Goal: Participate in discussion: Engage in conversation with other users on a specific topic

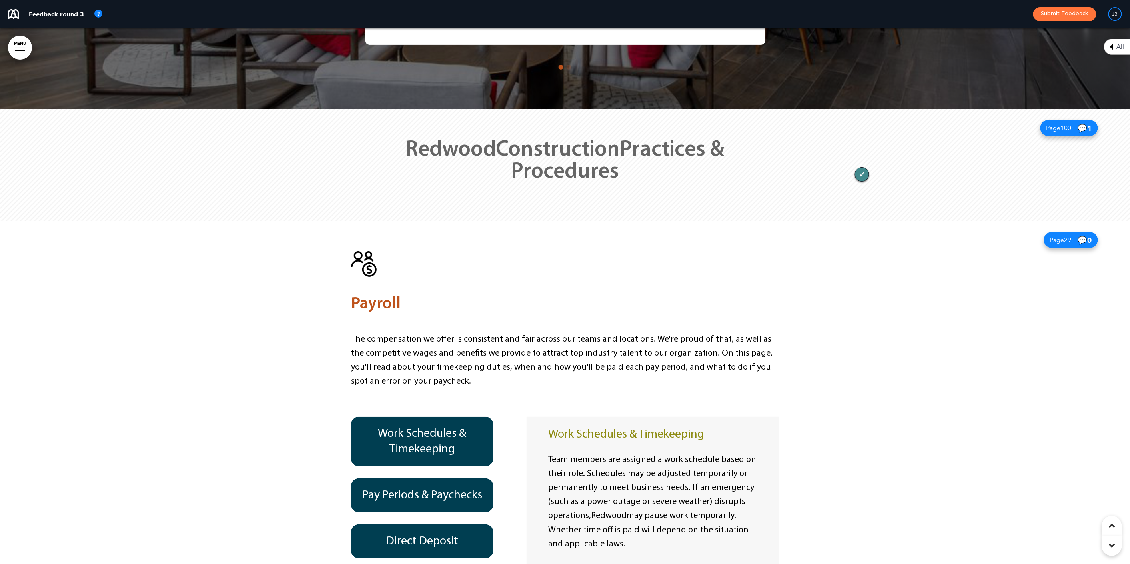
scroll to position [386, 0]
click at [735, 139] on h1 "Redwood Construction Practices & Procedures" at bounding box center [565, 161] width 400 height 44
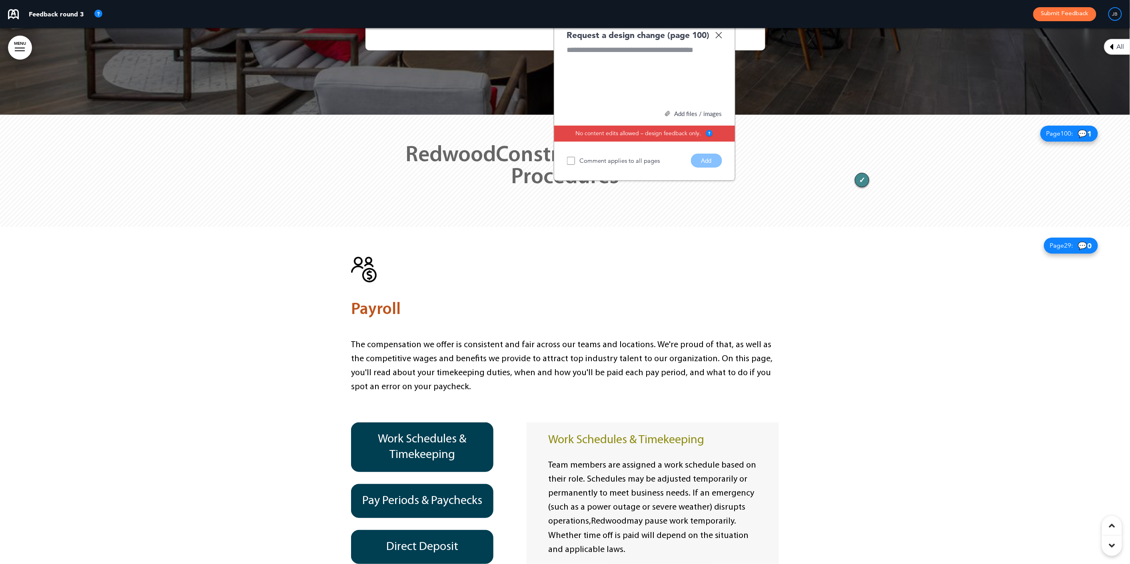
click at [865, 173] on div "11" at bounding box center [862, 180] width 14 height 14
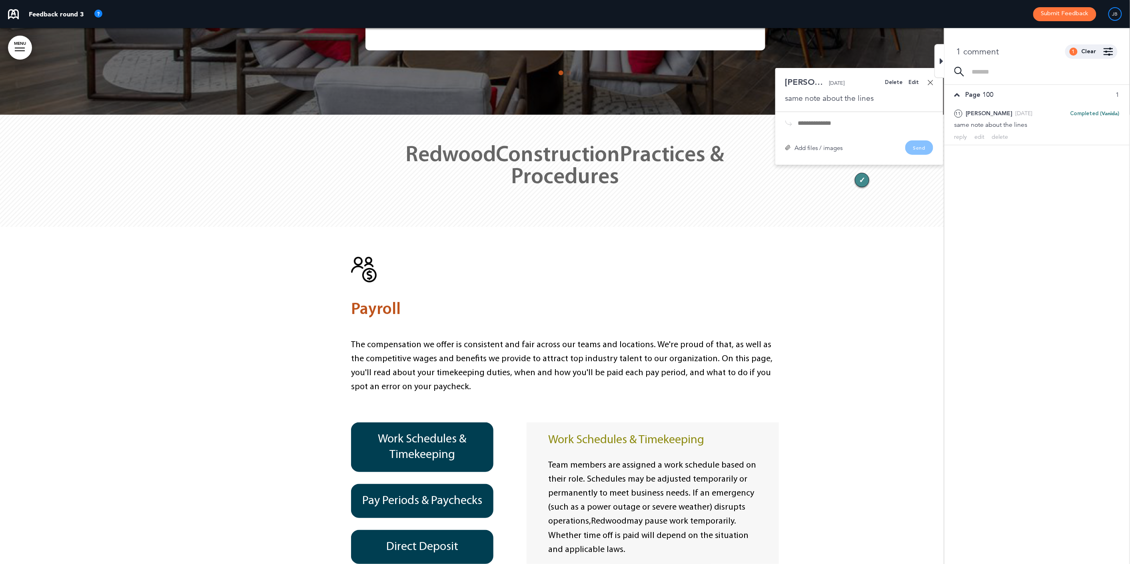
click at [696, 146] on div "Redwood Construction Practices & Procedures" at bounding box center [565, 171] width 400 height 112
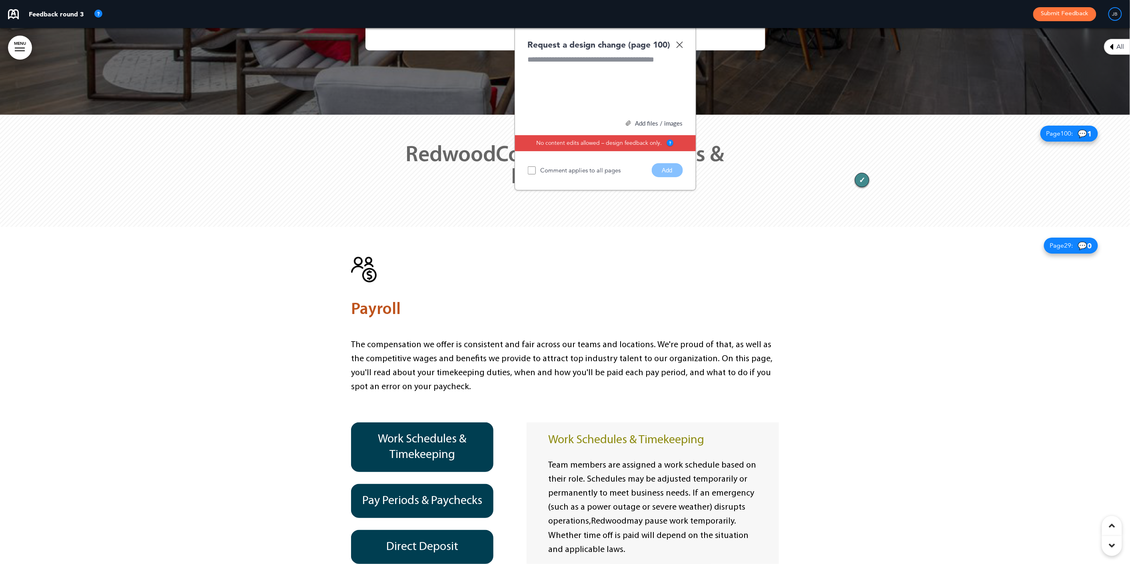
click at [587, 54] on div at bounding box center [605, 84] width 155 height 60
click at [565, 66] on div at bounding box center [605, 84] width 155 height 60
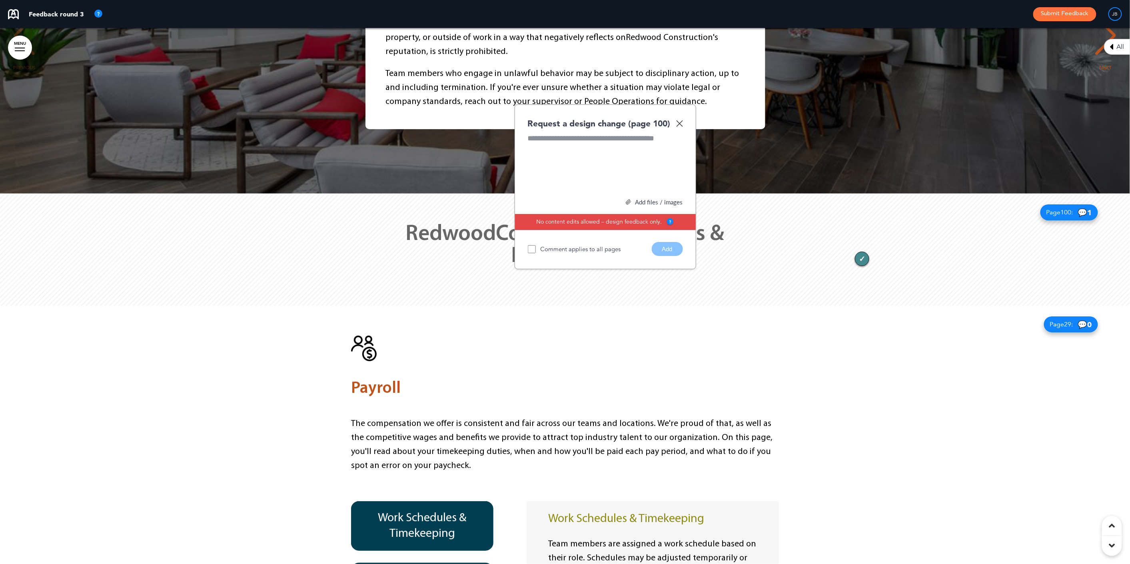
scroll to position [10048, 0]
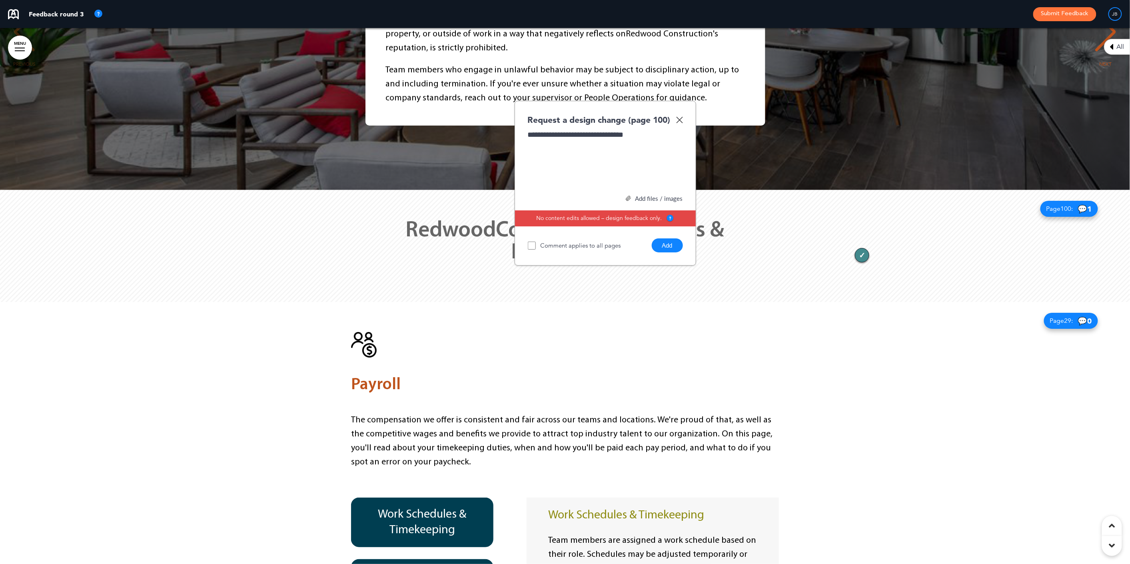
drag, startPoint x: 666, startPoint y: 202, endPoint x: 661, endPoint y: 201, distance: 4.9
click at [666, 238] on button "Add" at bounding box center [667, 245] width 31 height 14
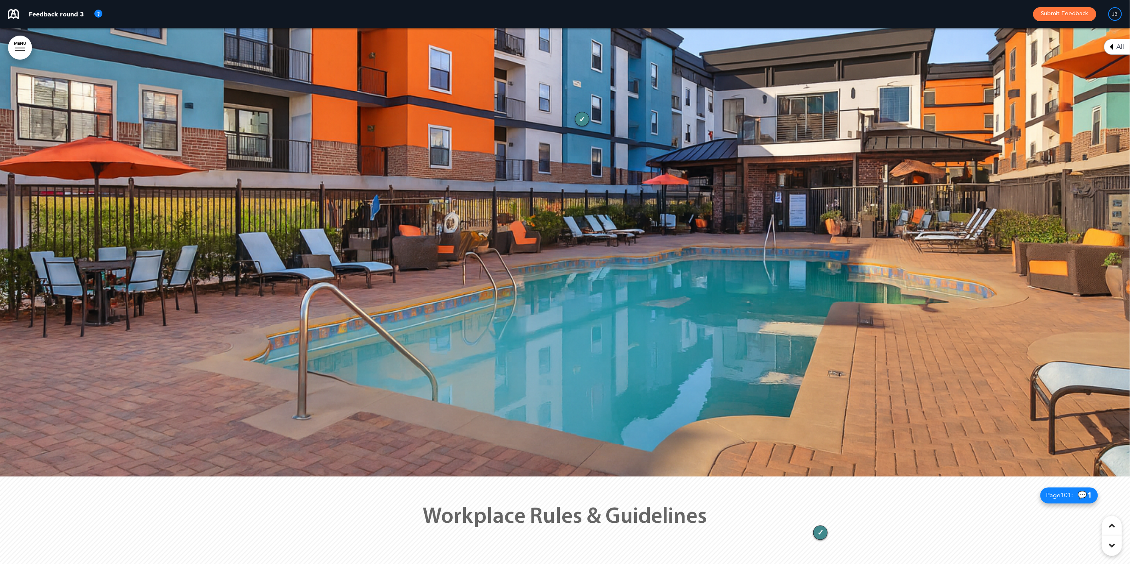
scroll to position [15690, 0]
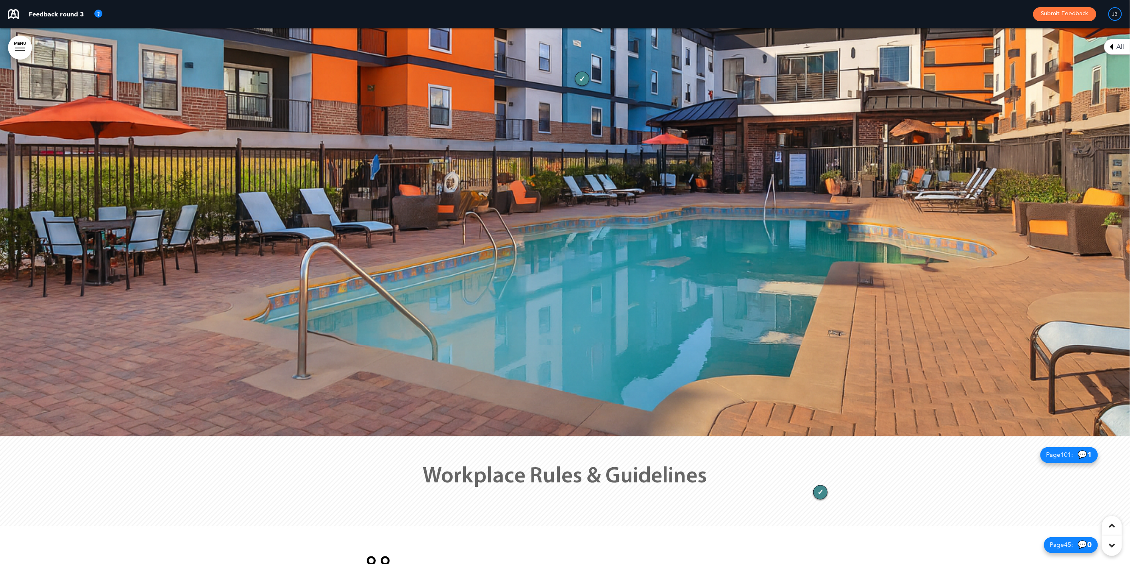
click at [577, 145] on div at bounding box center [565, 168] width 1130 height 536
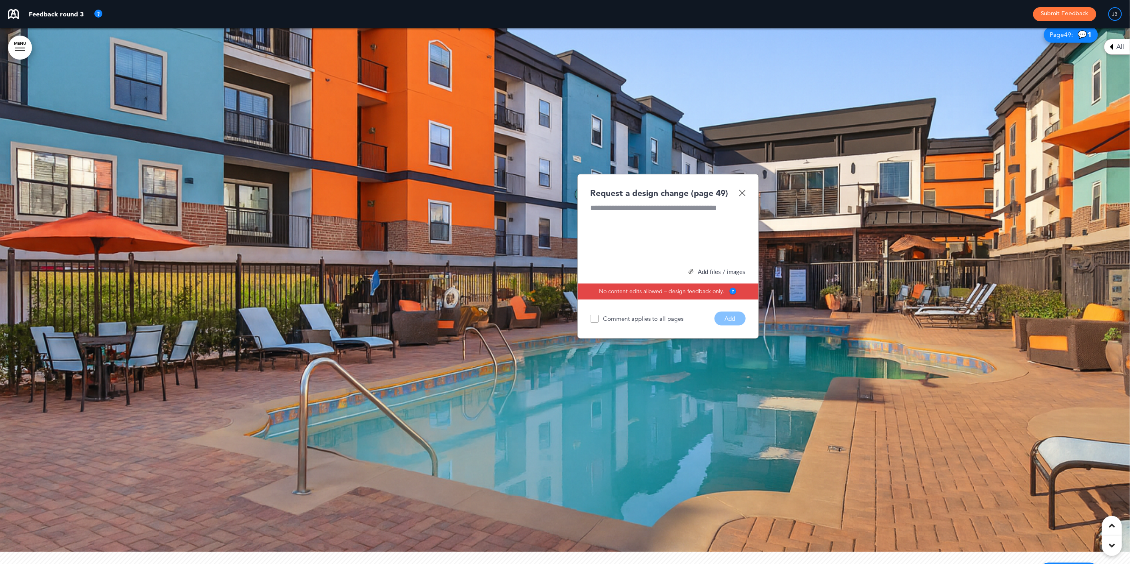
scroll to position [15479, 0]
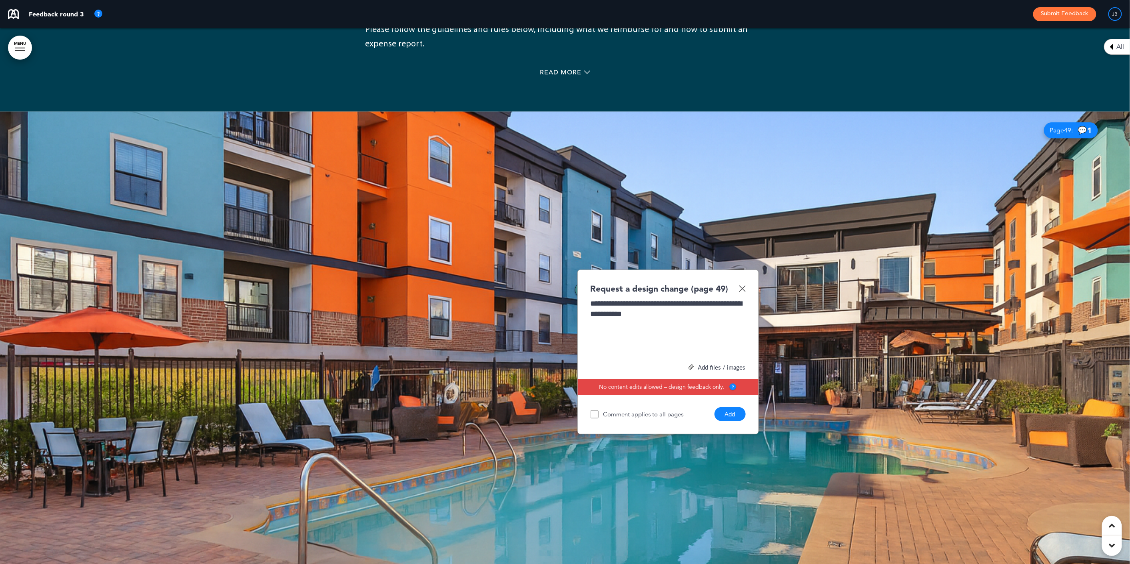
click at [719, 407] on button "Add" at bounding box center [730, 414] width 31 height 14
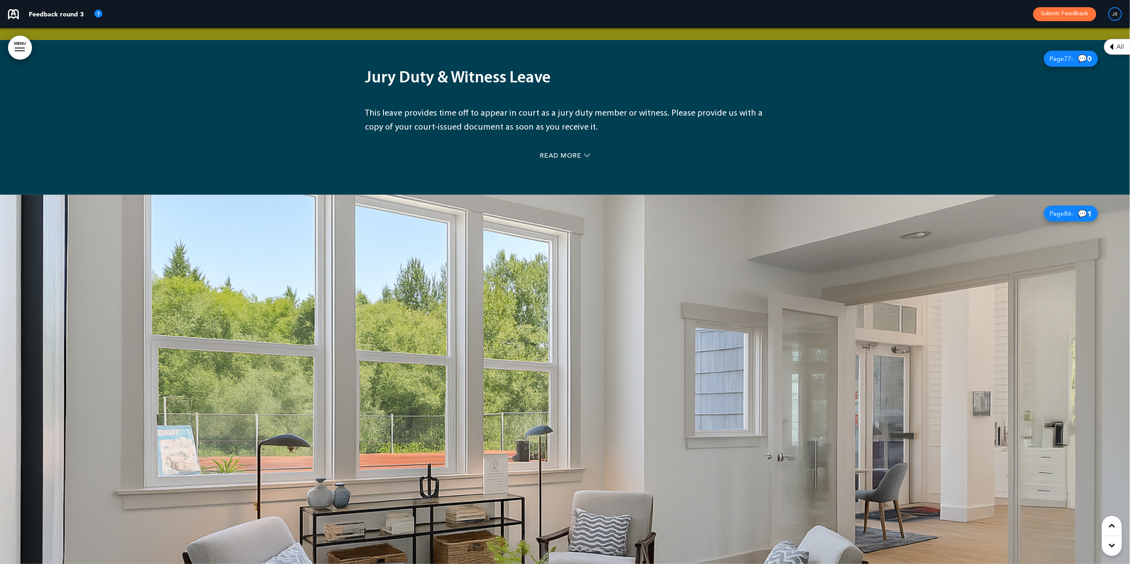
scroll to position [27374, 0]
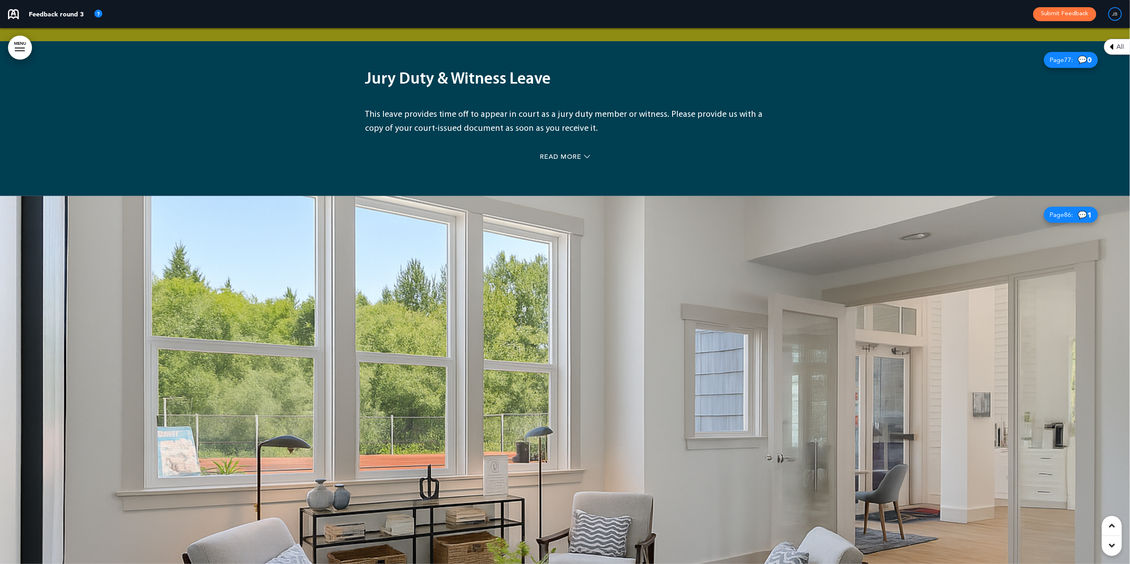
click at [860, 273] on div at bounding box center [565, 464] width 1130 height 536
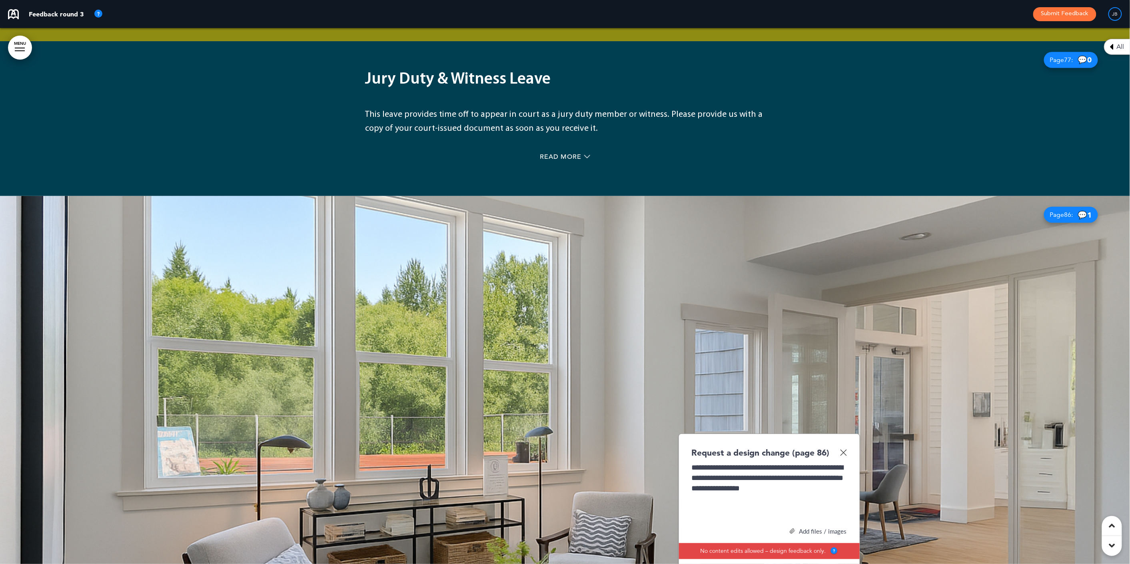
drag, startPoint x: 823, startPoint y: 418, endPoint x: 816, endPoint y: 416, distance: 7.7
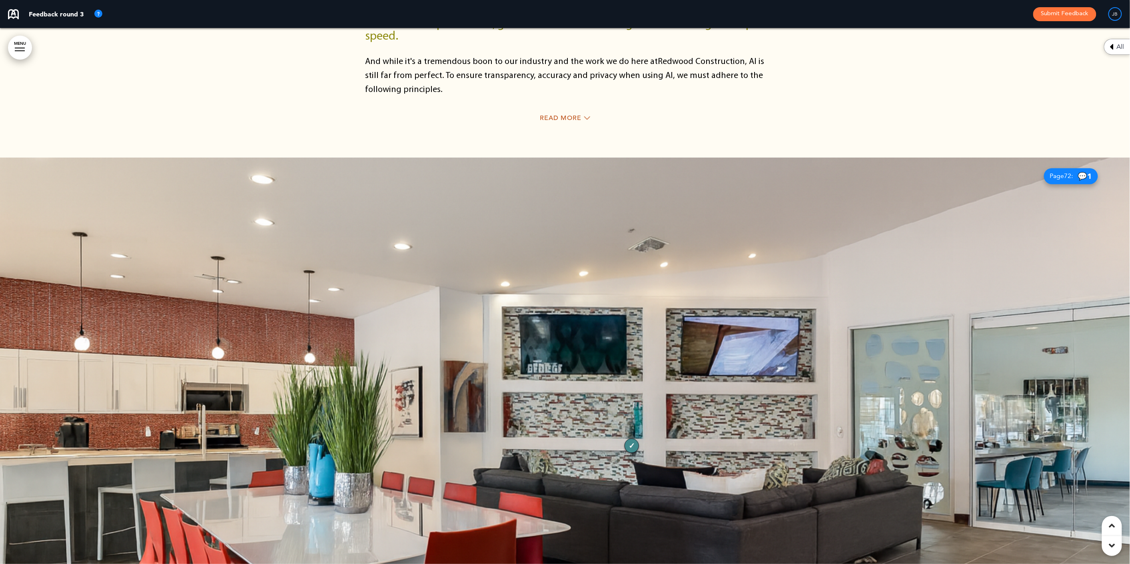
scroll to position [22912, 0]
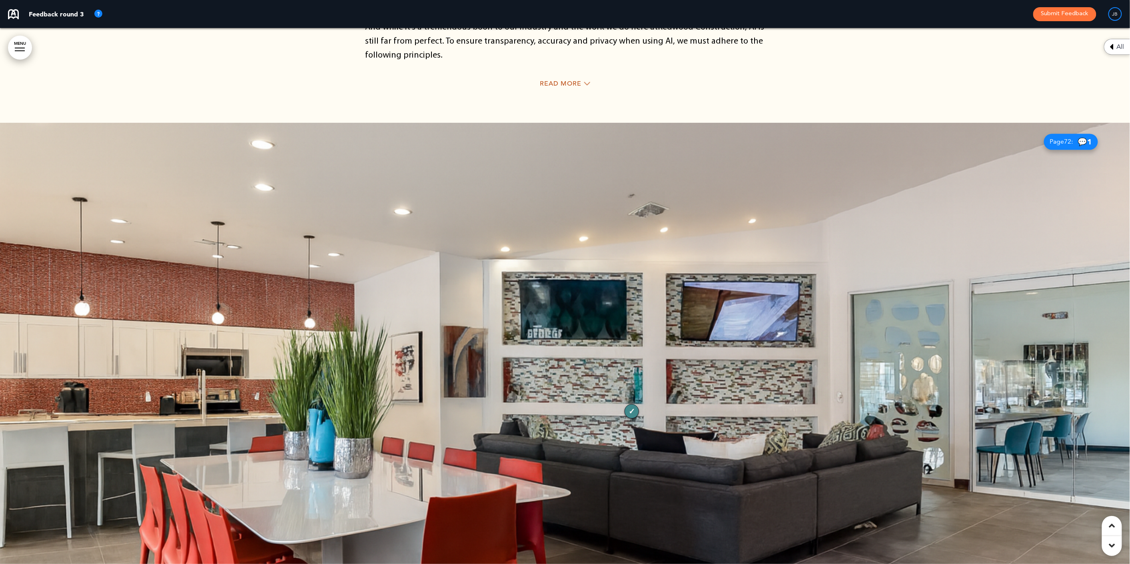
click at [634, 226] on div at bounding box center [565, 391] width 1130 height 536
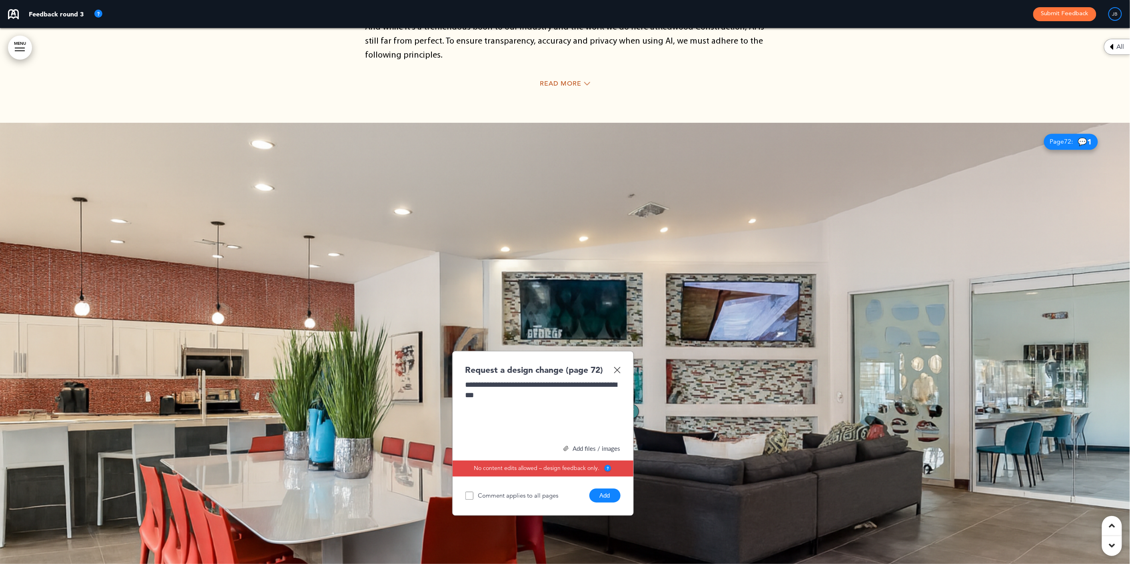
drag, startPoint x: 607, startPoint y: 365, endPoint x: 594, endPoint y: 362, distance: 12.8
click at [605, 488] on button "Add" at bounding box center [604, 495] width 31 height 14
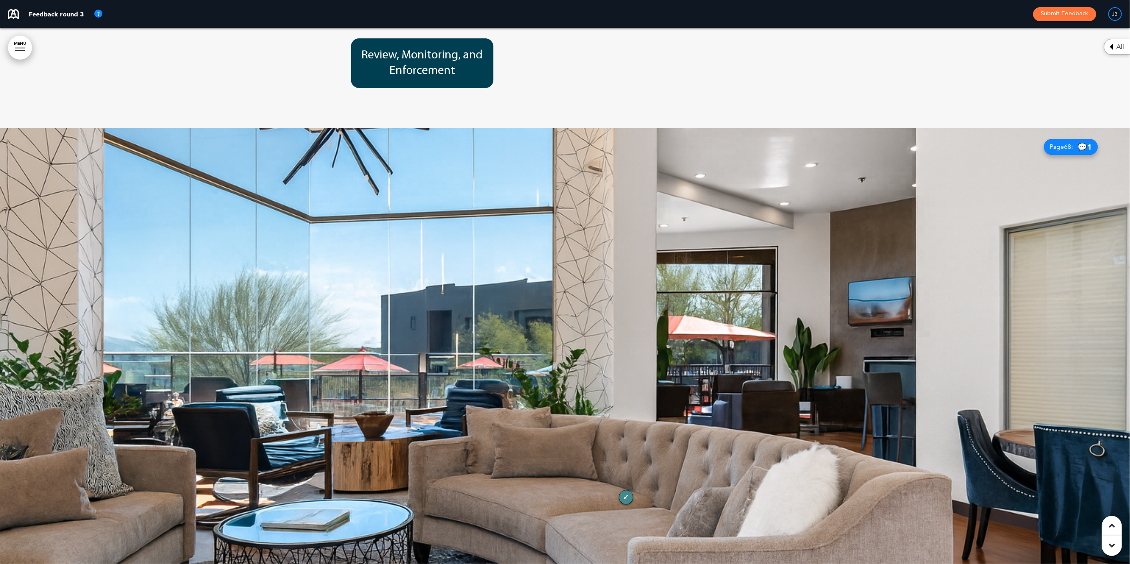
scroll to position [21407, 0]
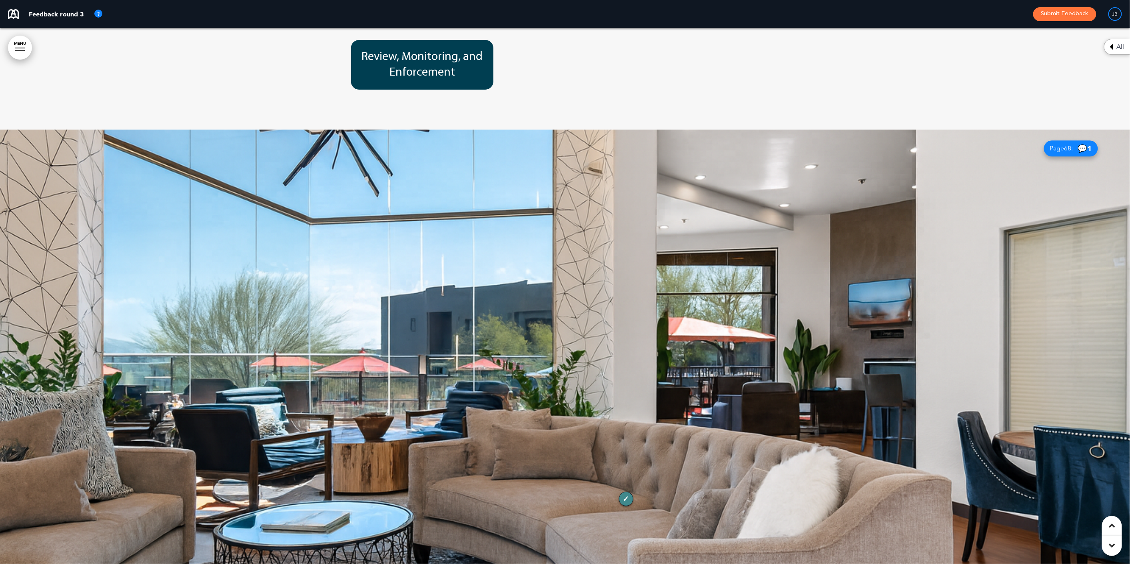
click at [566, 346] on div at bounding box center [565, 398] width 1130 height 536
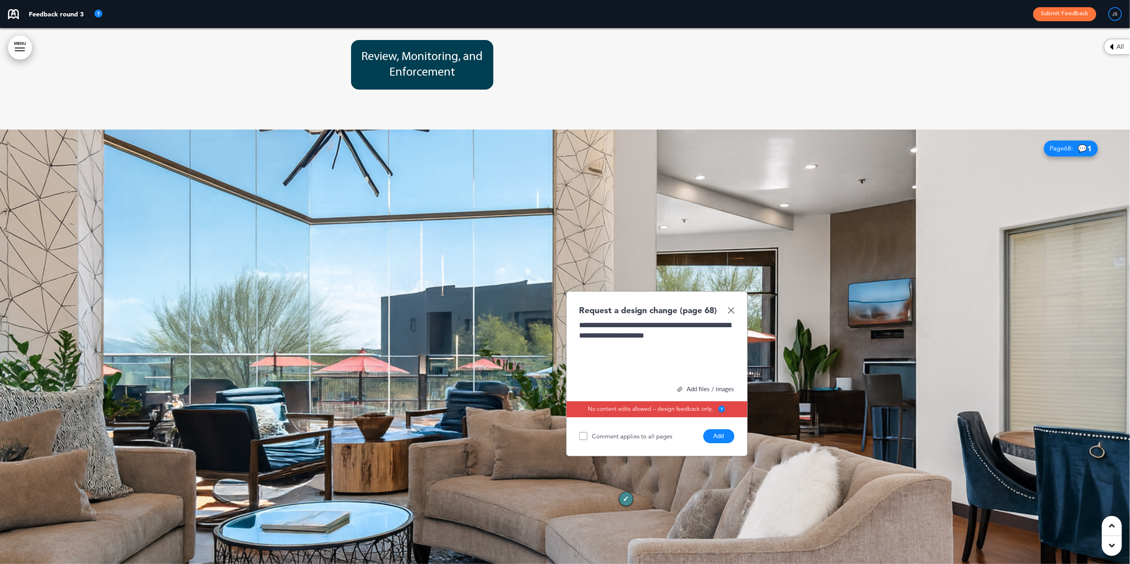
click at [723, 429] on button "Add" at bounding box center [718, 436] width 31 height 14
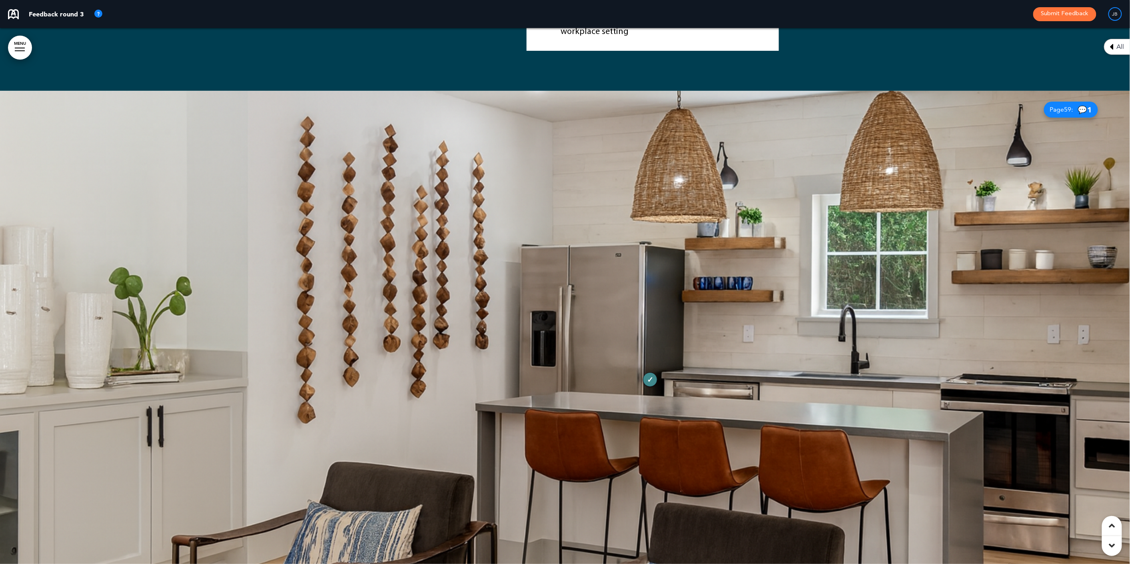
scroll to position [18449, 0]
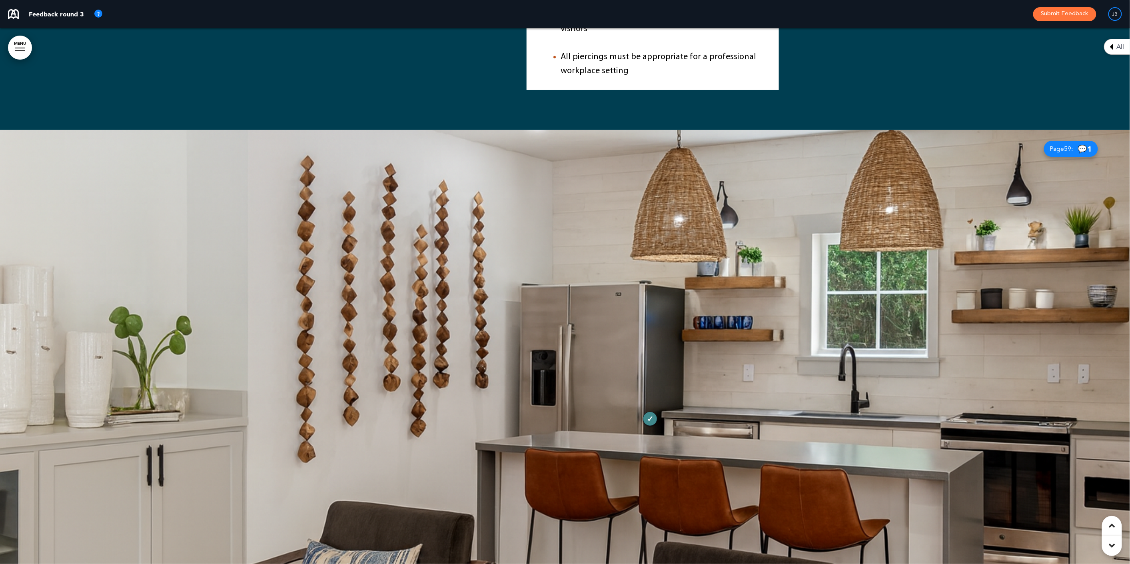
click at [561, 292] on div at bounding box center [565, 398] width 1130 height 536
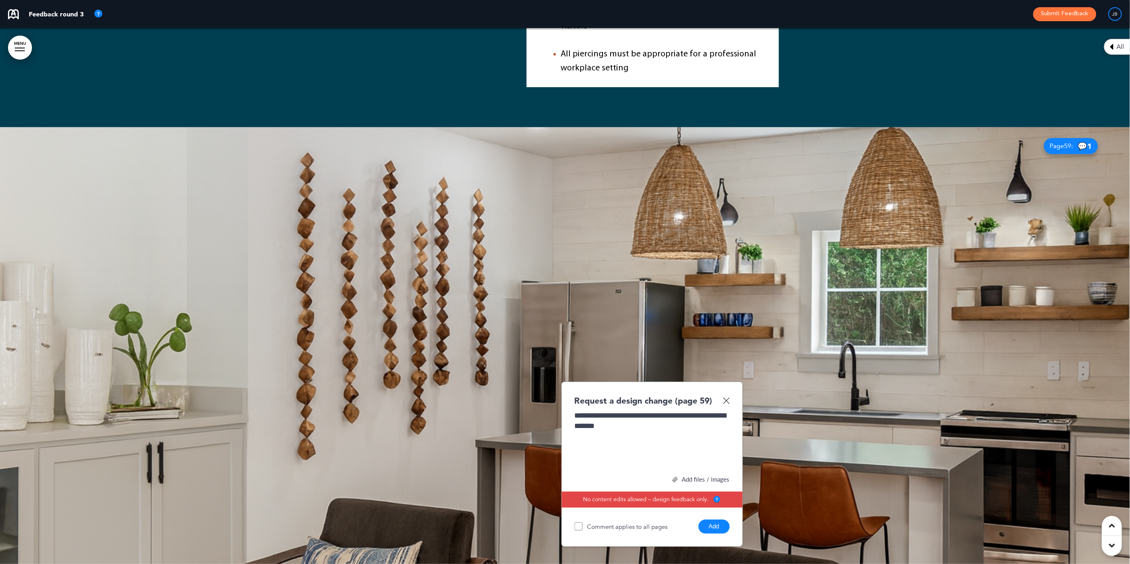
click at [723, 519] on button "Add" at bounding box center [714, 526] width 31 height 14
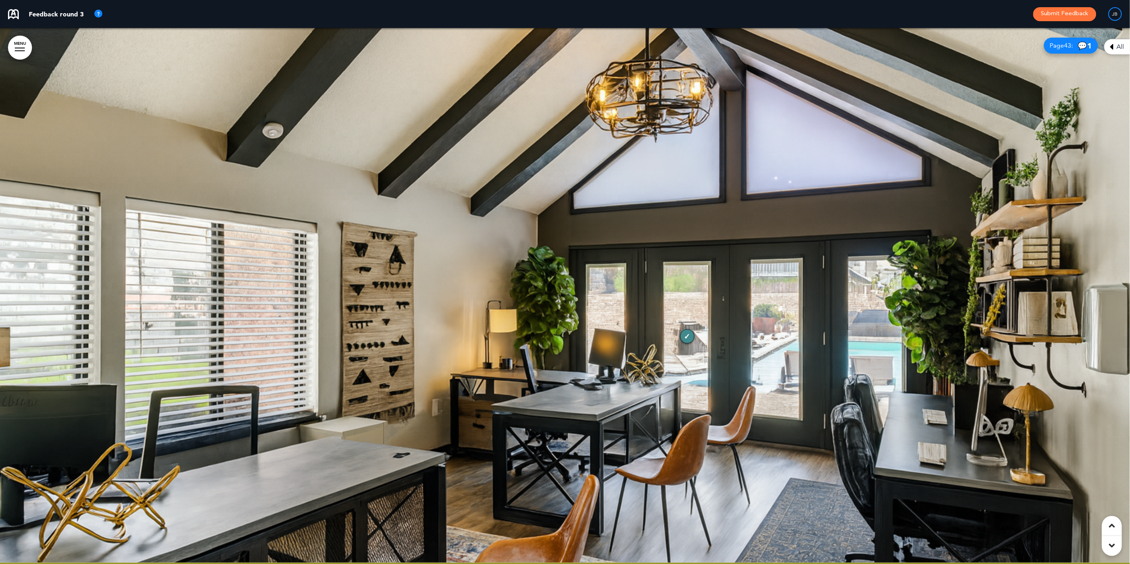
scroll to position [13670, 0]
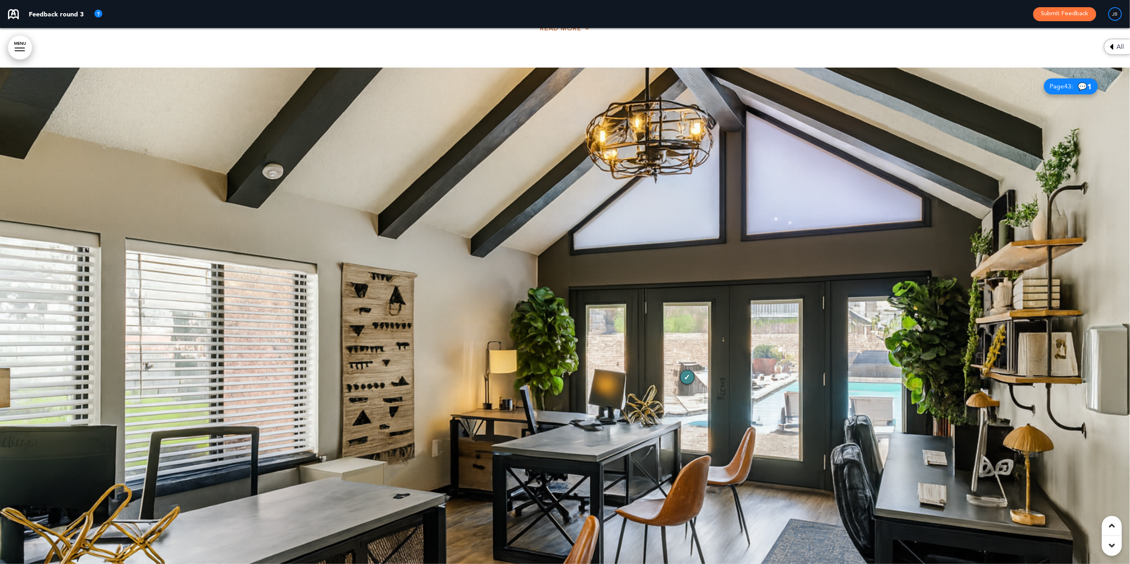
click at [549, 252] on div at bounding box center [565, 336] width 1130 height 536
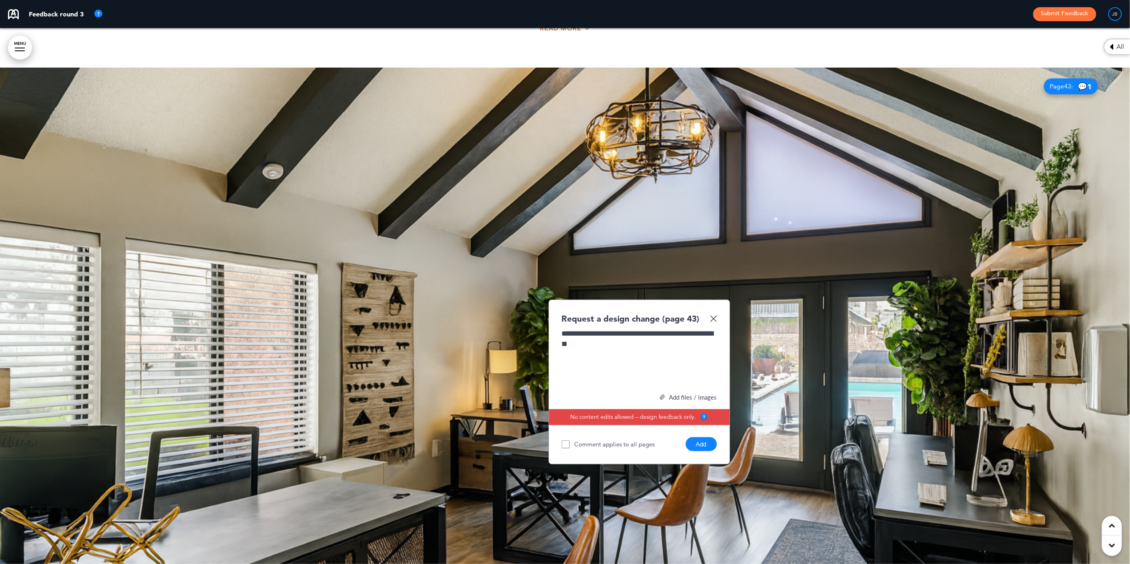
click at [699, 437] on button "Add" at bounding box center [701, 444] width 31 height 14
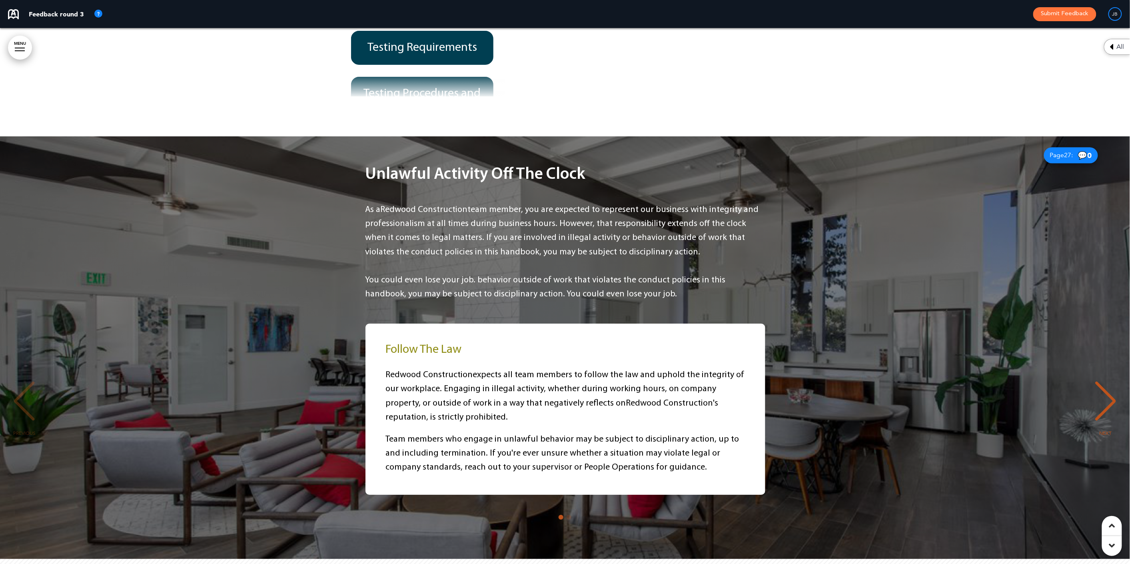
scroll to position [9677, 0]
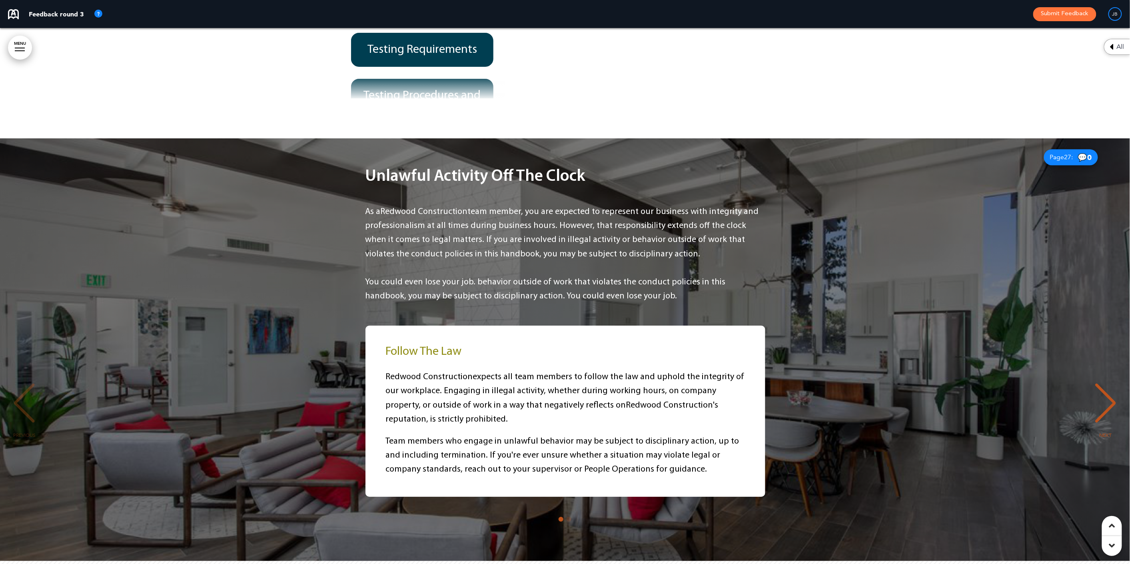
click at [564, 468] on div "Follow The Law Redwood Construction expects all team members to follow the law …" at bounding box center [565, 424] width 1114 height 214
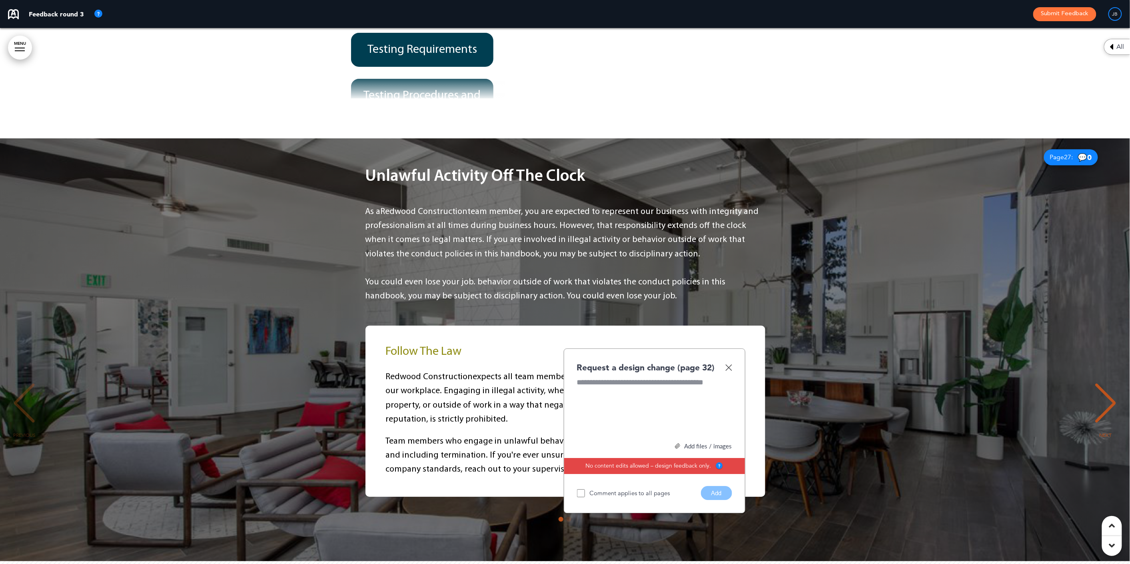
drag, startPoint x: 727, startPoint y: 320, endPoint x: 704, endPoint y: 343, distance: 32.5
click at [727, 364] on img at bounding box center [728, 367] width 7 height 7
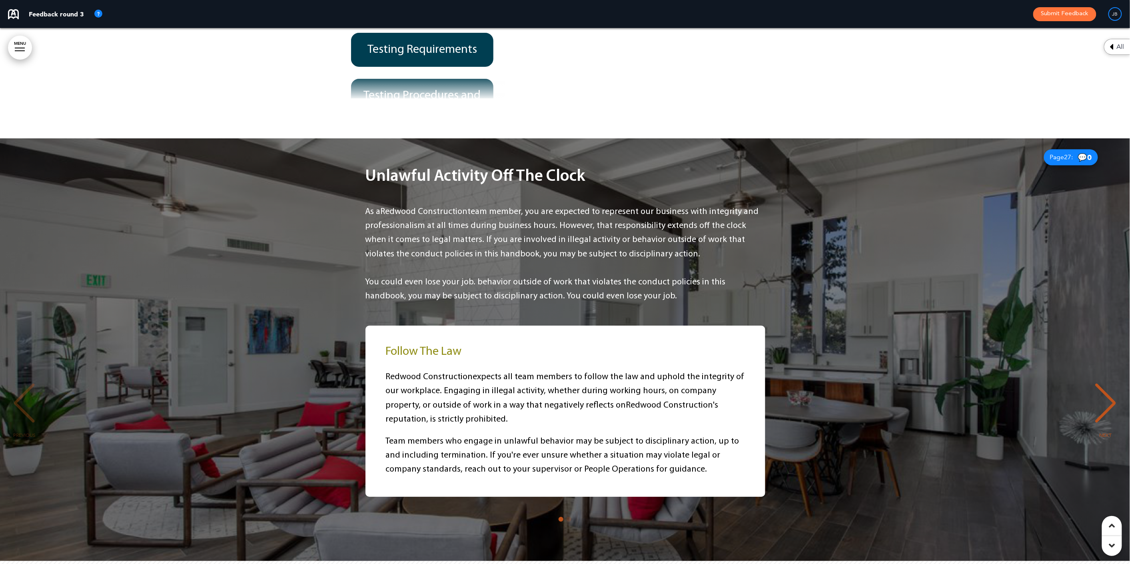
click at [1105, 390] on div "NEXT" at bounding box center [1106, 410] width 24 height 40
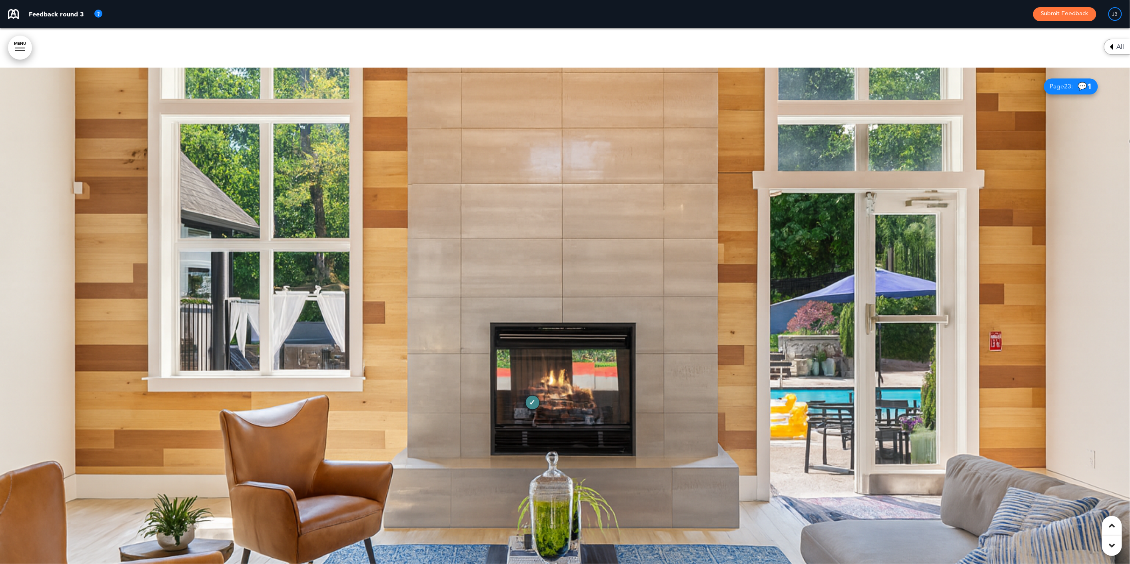
scroll to position [6100, 0]
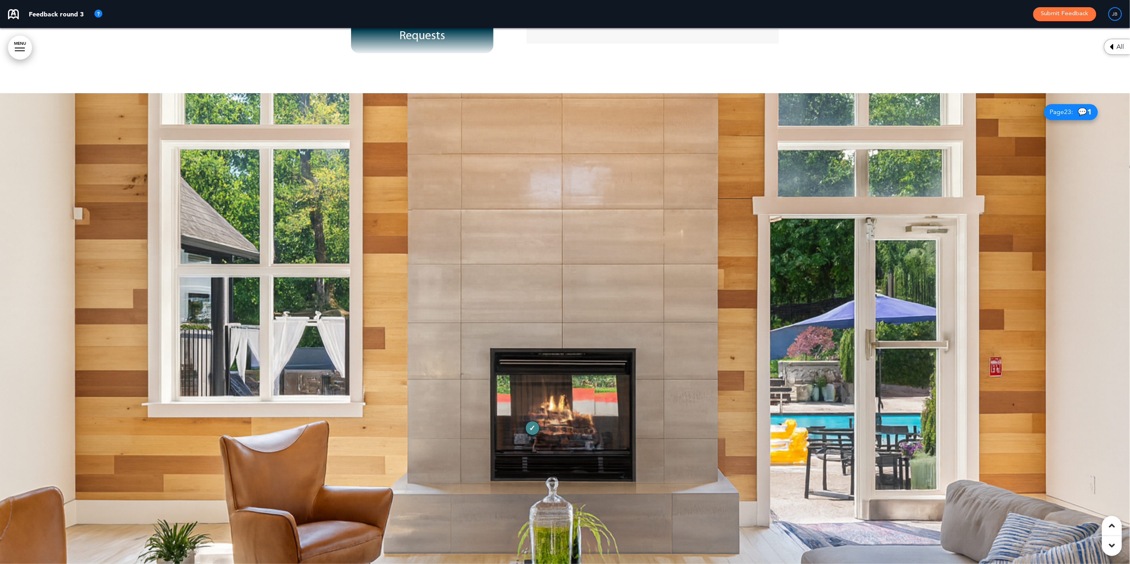
click at [751, 293] on div at bounding box center [565, 361] width 1130 height 536
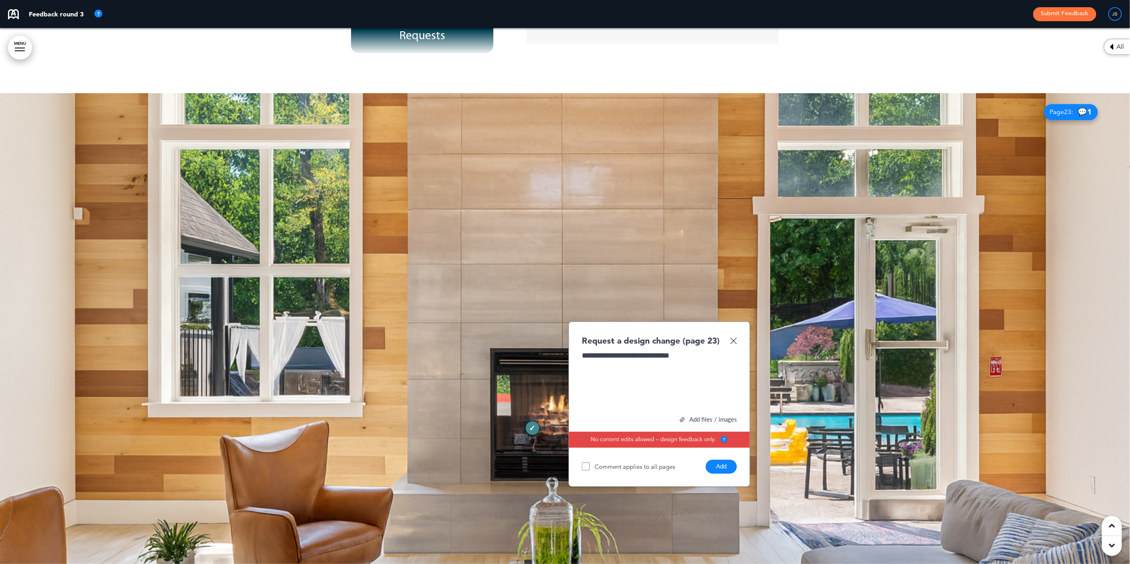
click at [725, 459] on button "Add" at bounding box center [721, 466] width 31 height 14
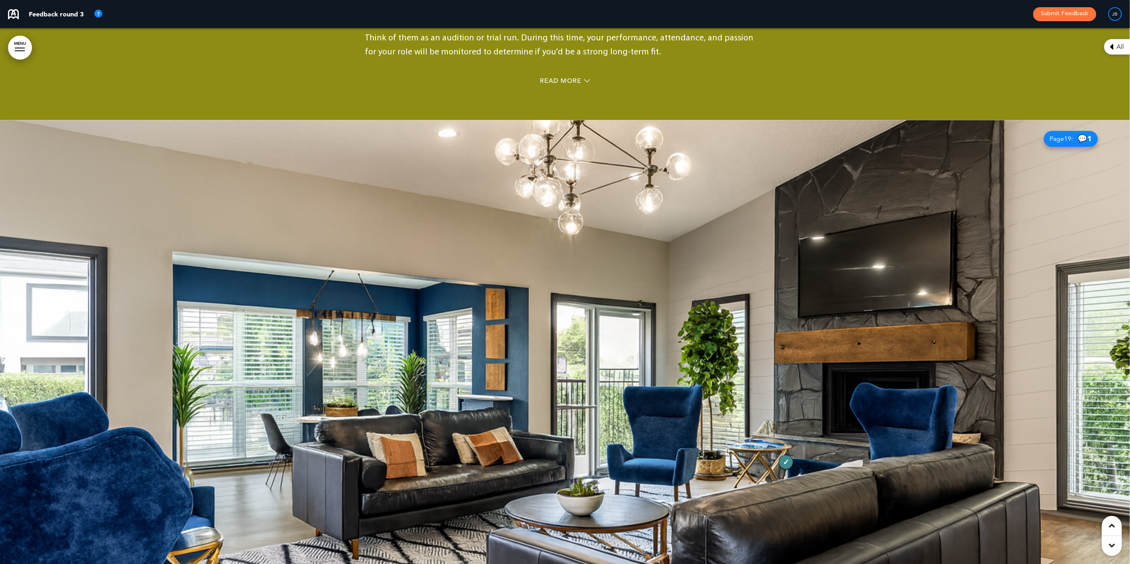
scroll to position [4335, 0]
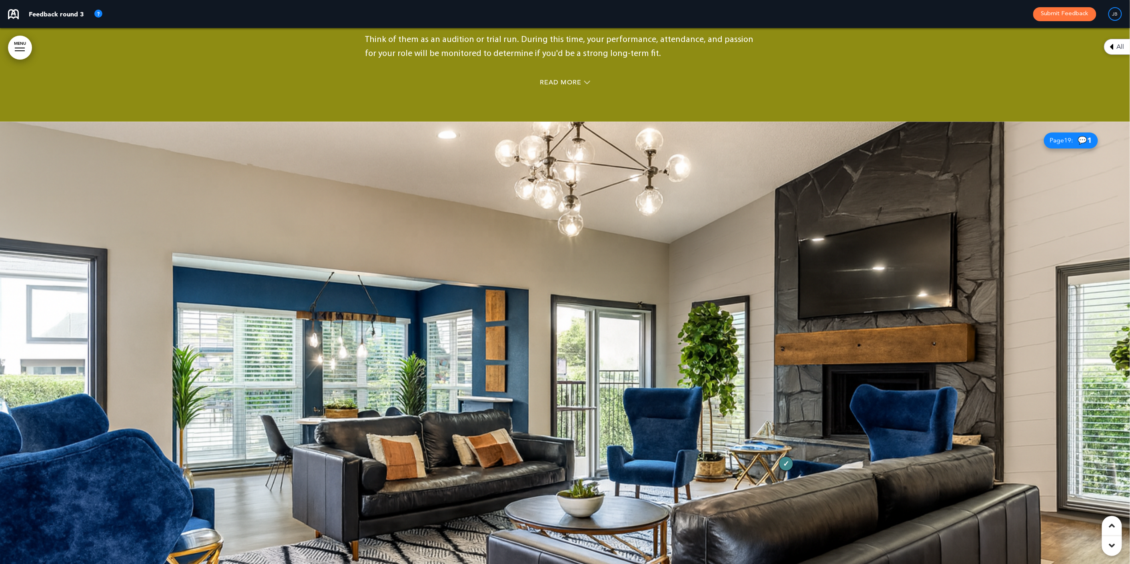
click at [560, 247] on div at bounding box center [565, 390] width 1130 height 536
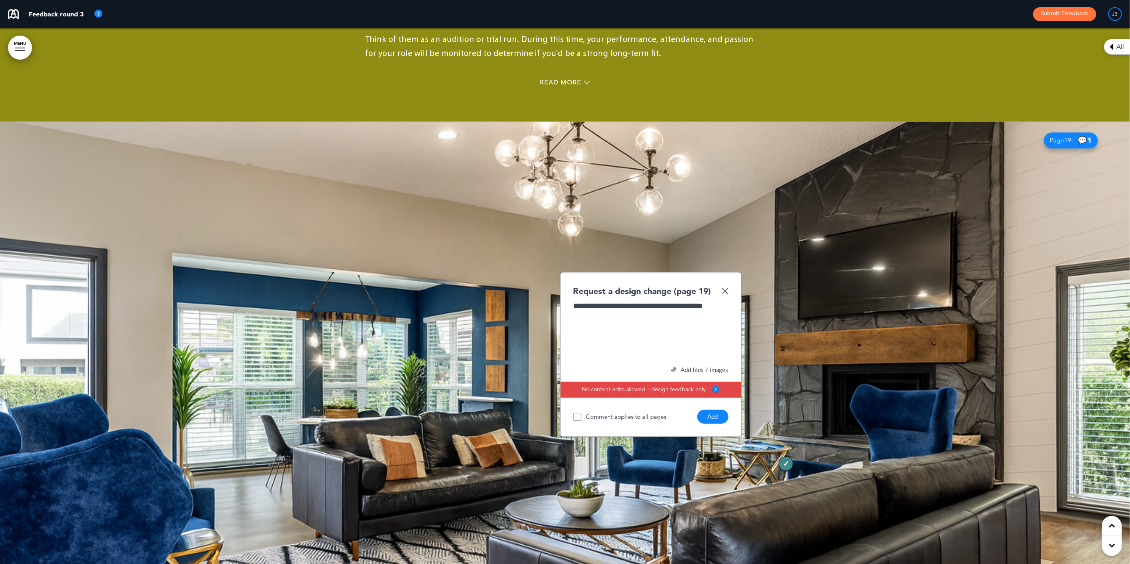
drag, startPoint x: 715, startPoint y: 393, endPoint x: 720, endPoint y: 394, distance: 4.4
click at [715, 410] on button "Add" at bounding box center [712, 417] width 31 height 14
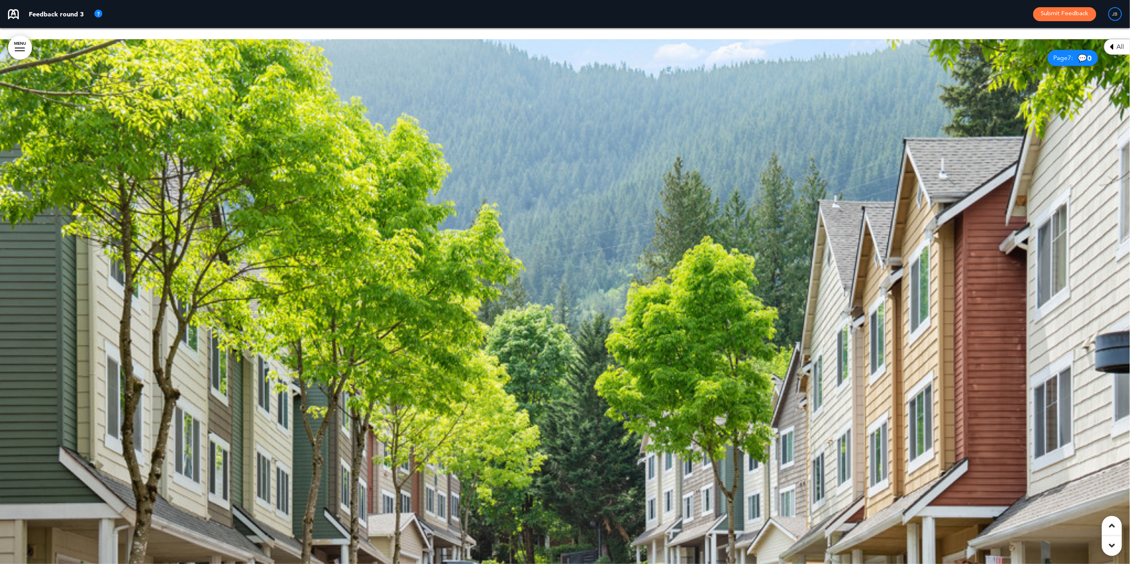
scroll to position [1953, 0]
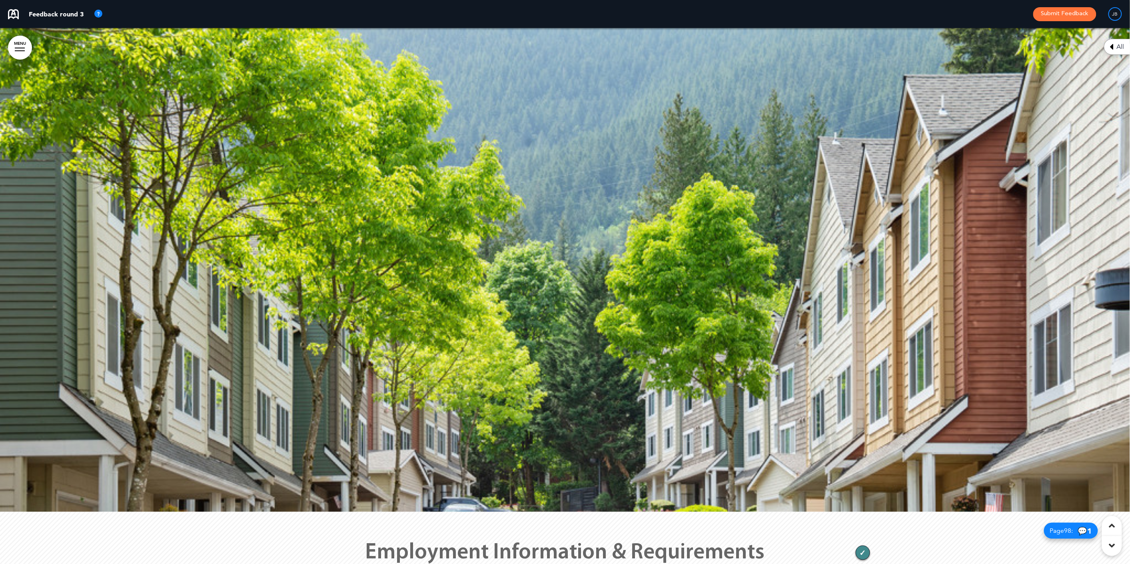
click at [469, 176] on div at bounding box center [565, 244] width 1130 height 536
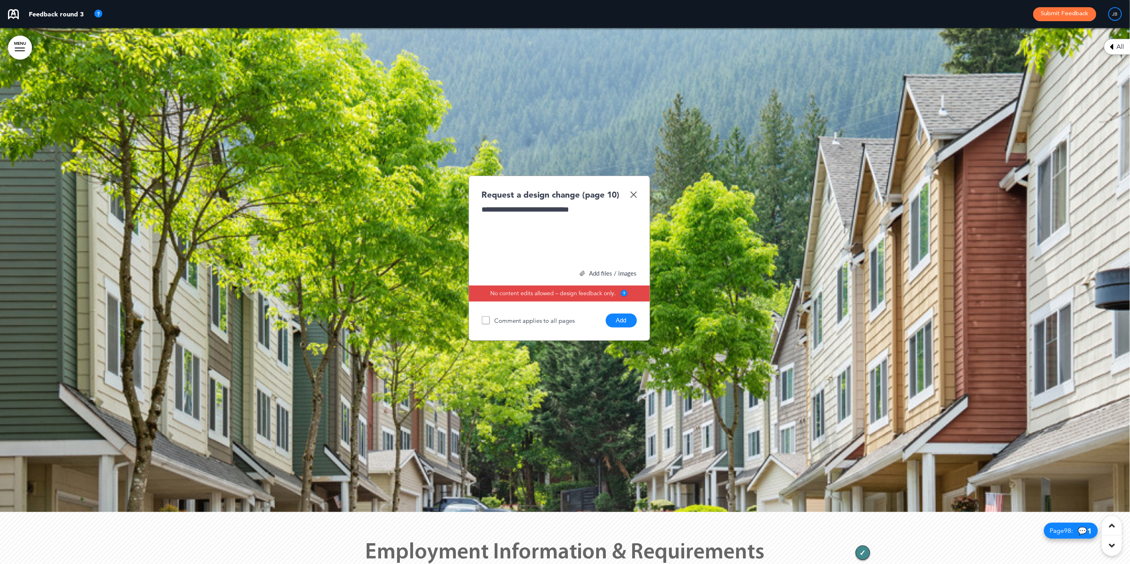
click at [611, 315] on button "Add" at bounding box center [621, 321] width 31 height 14
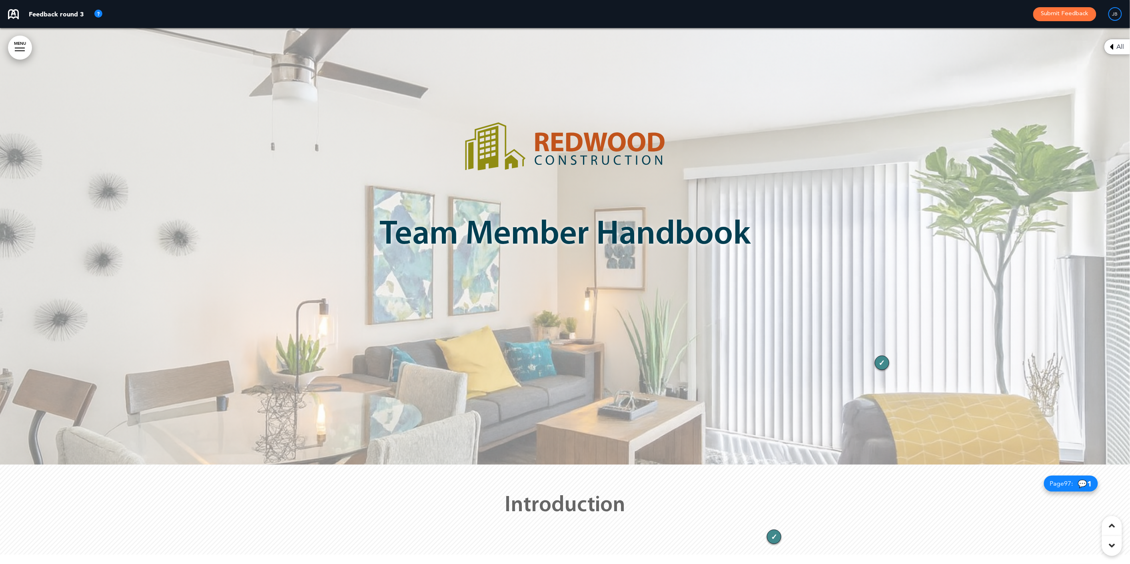
scroll to position [65, 0]
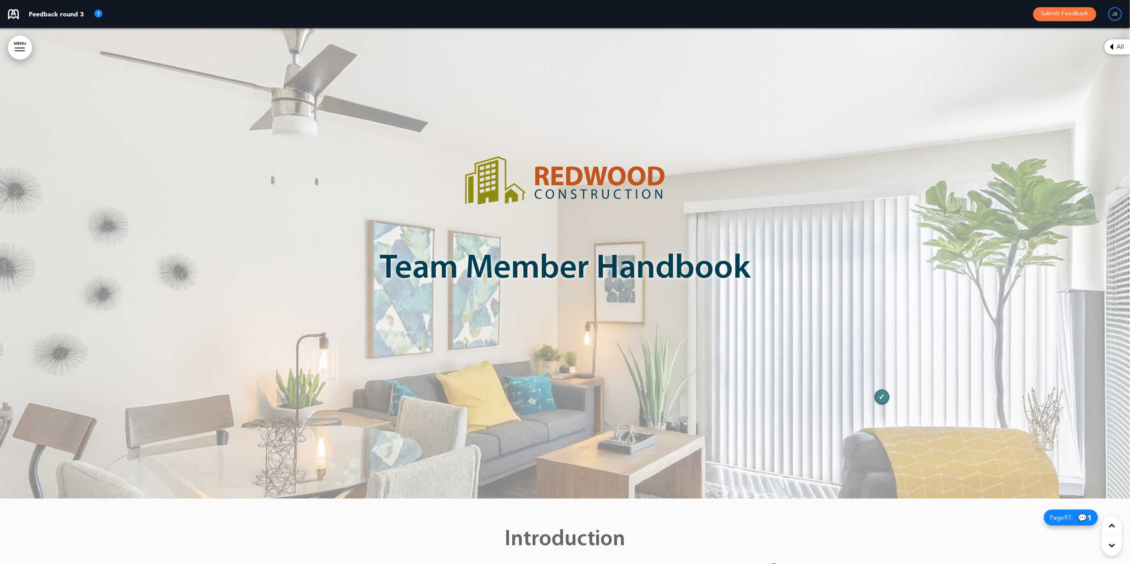
click at [940, 281] on div at bounding box center [565, 231] width 1130 height 536
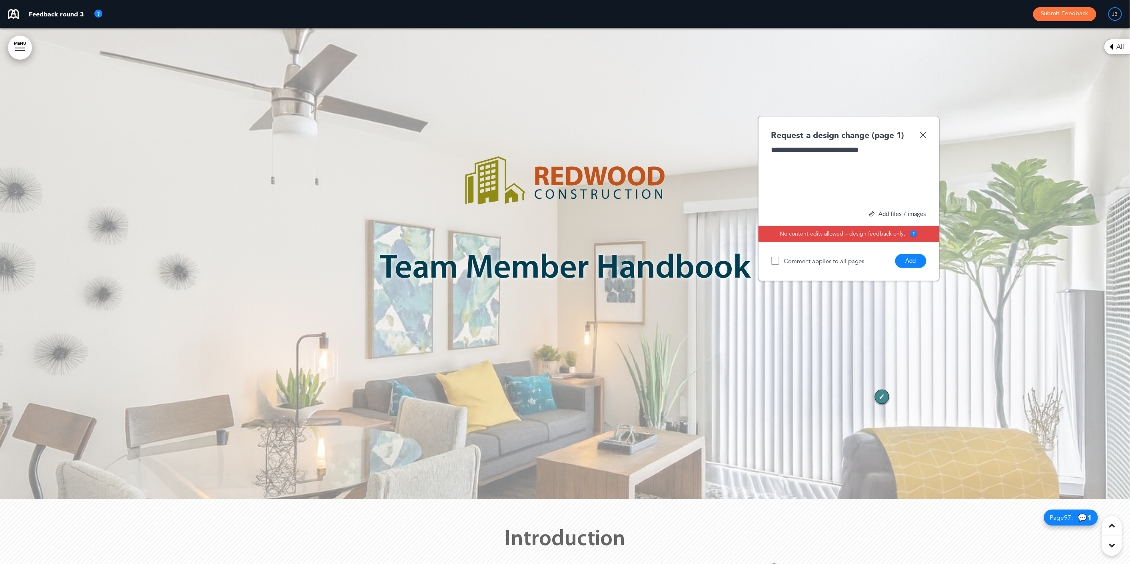
click at [919, 270] on div "**********" at bounding box center [849, 198] width 182 height 165
click at [913, 262] on button "Add" at bounding box center [910, 261] width 31 height 14
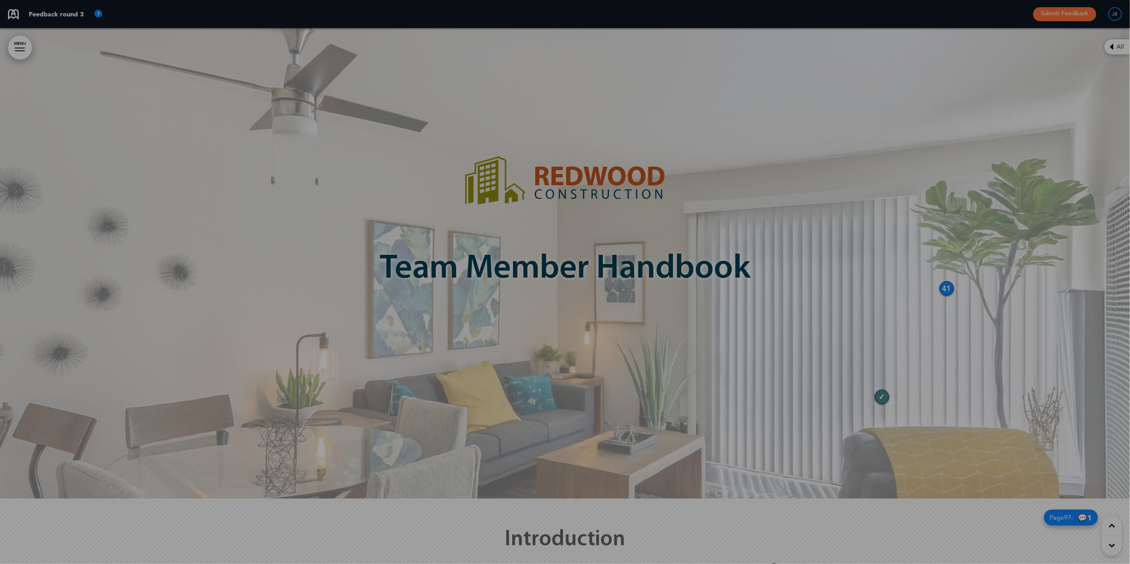
scroll to position [0, 0]
